Goal: Task Accomplishment & Management: Manage account settings

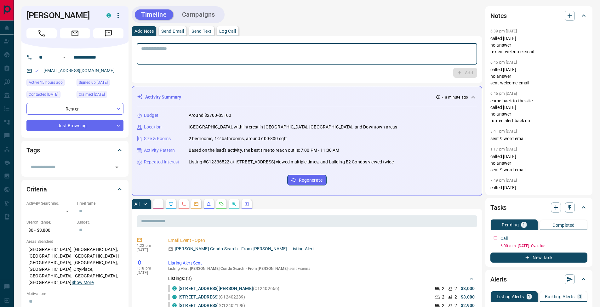
click at [238, 29] on button "Log Call" at bounding box center [228, 31] width 22 height 10
click at [458, 72] on button "Log Call" at bounding box center [464, 73] width 25 height 10
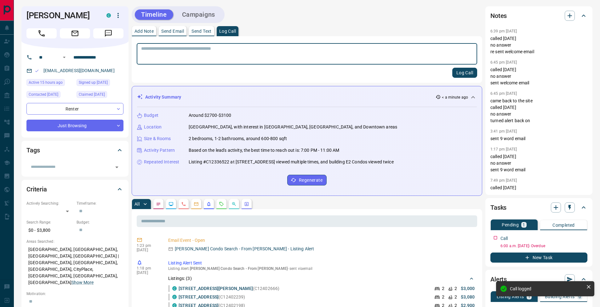
click at [147, 30] on p "Add Note" at bounding box center [143, 31] width 19 height 4
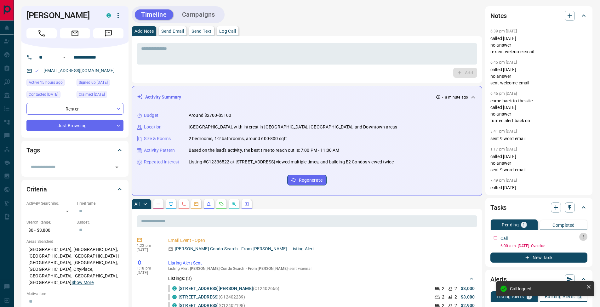
click at [581, 239] on icon "button" at bounding box center [583, 236] width 5 height 5
click at [573, 248] on li "Edit" at bounding box center [573, 248] width 28 height 9
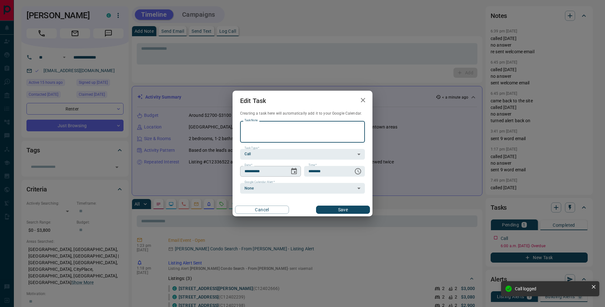
click at [295, 171] on icon "Choose date, selected date is Sep 11, 2025" at bounding box center [294, 172] width 8 height 8
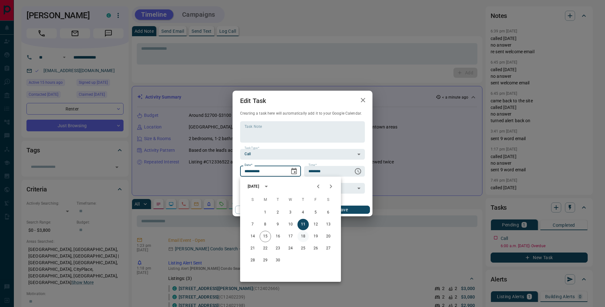
click at [302, 238] on button "18" at bounding box center [302, 236] width 11 height 11
type input "**********"
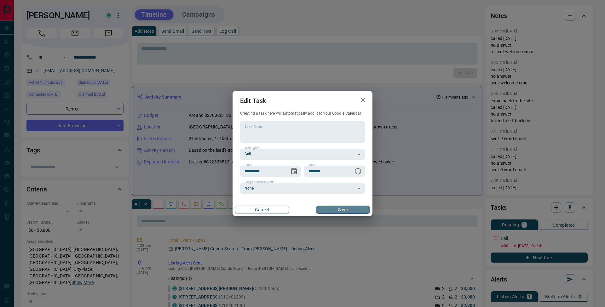
click at [339, 209] on button "Save" at bounding box center [343, 210] width 54 height 8
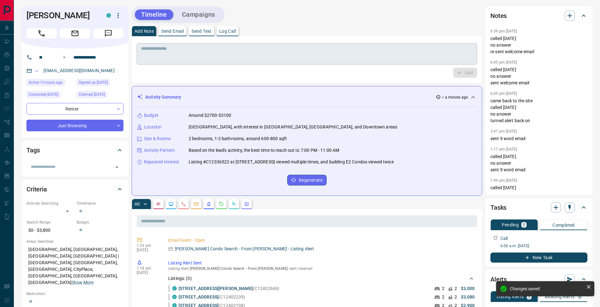
click at [170, 53] on textarea at bounding box center [307, 54] width 332 height 16
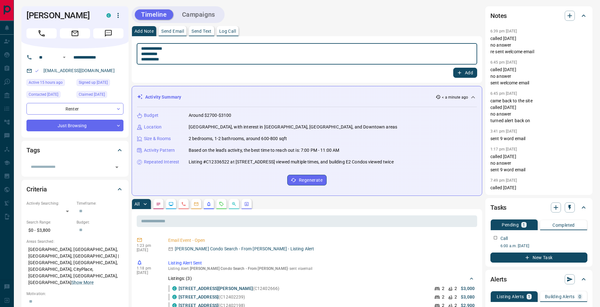
click at [146, 55] on textarea "**********" at bounding box center [307, 54] width 332 height 16
type textarea "**********"
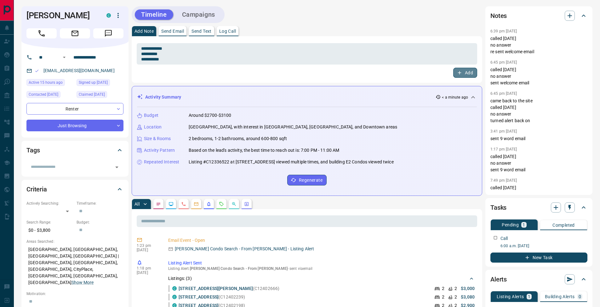
click at [468, 74] on button "Add" at bounding box center [465, 73] width 24 height 10
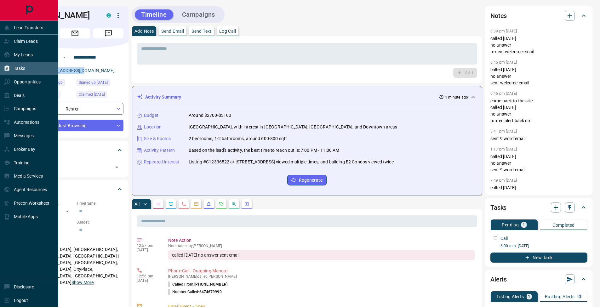
click at [6, 66] on icon at bounding box center [7, 68] width 6 height 6
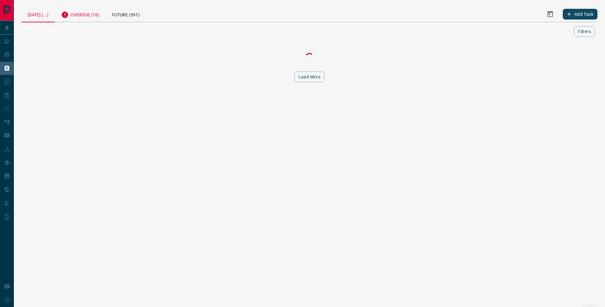
click at [94, 18] on div "Overdue (10)" at bounding box center [80, 13] width 51 height 15
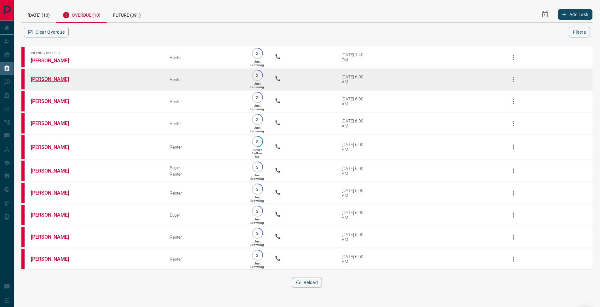
click at [40, 80] on link "[PERSON_NAME]" at bounding box center [54, 79] width 47 height 6
